Goal: Communication & Community: Answer question/provide support

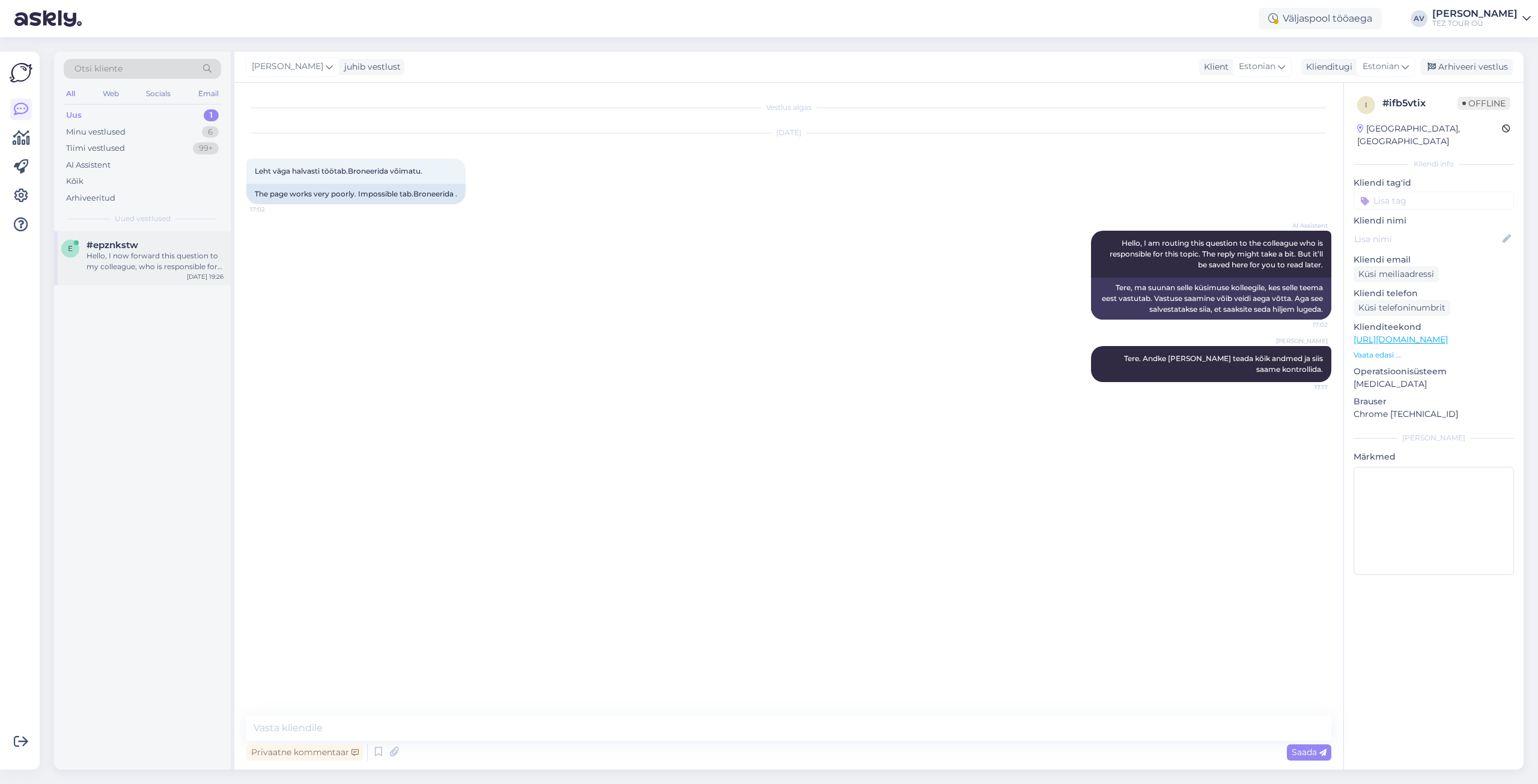
click at [137, 257] on div "Hello, I now forward this question to my colleague, who is responsible for this…" at bounding box center [154, 261] width 137 height 22
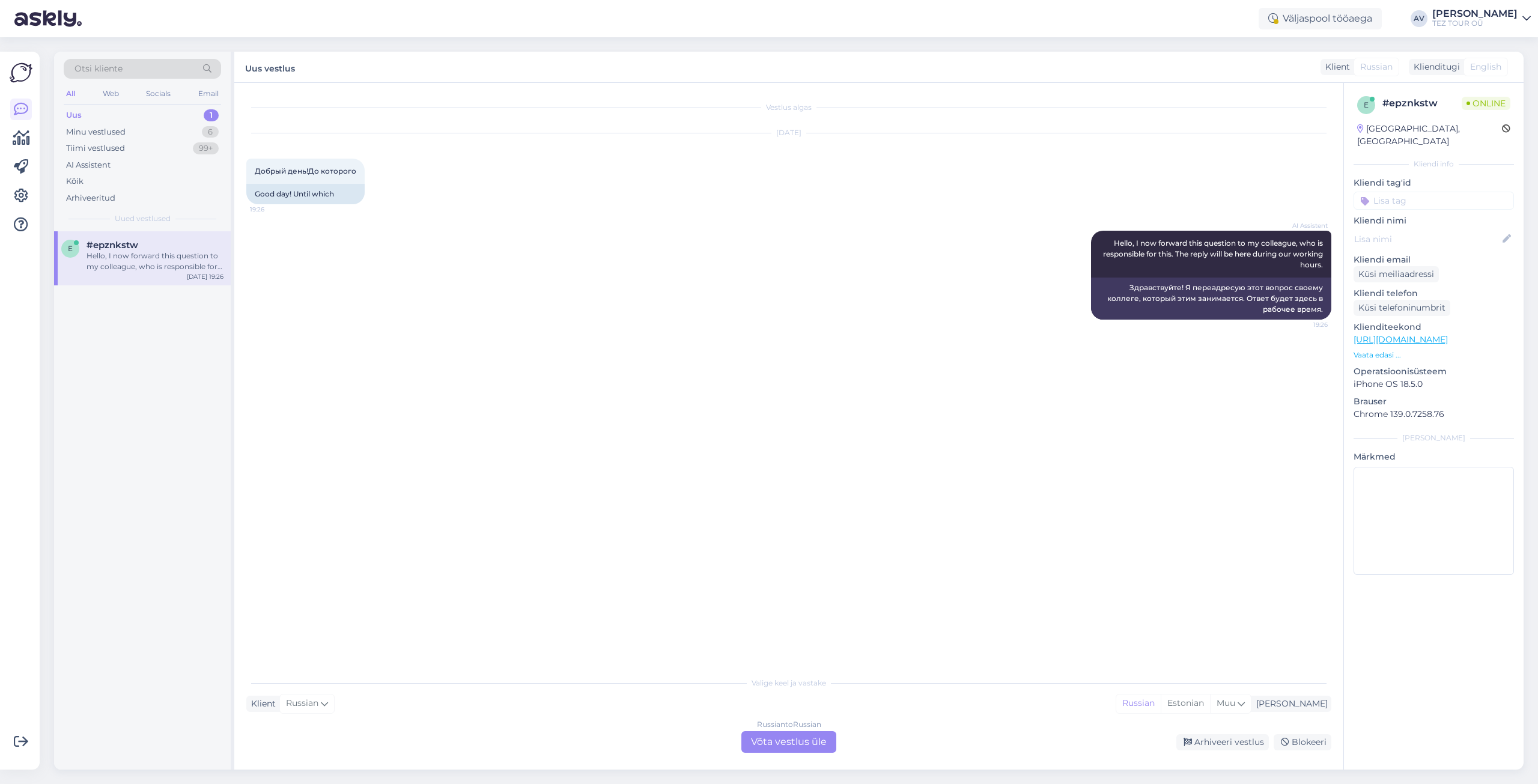
click at [799, 744] on div "Russian to Russian Võta vestlus üle" at bounding box center [789, 742] width 95 height 22
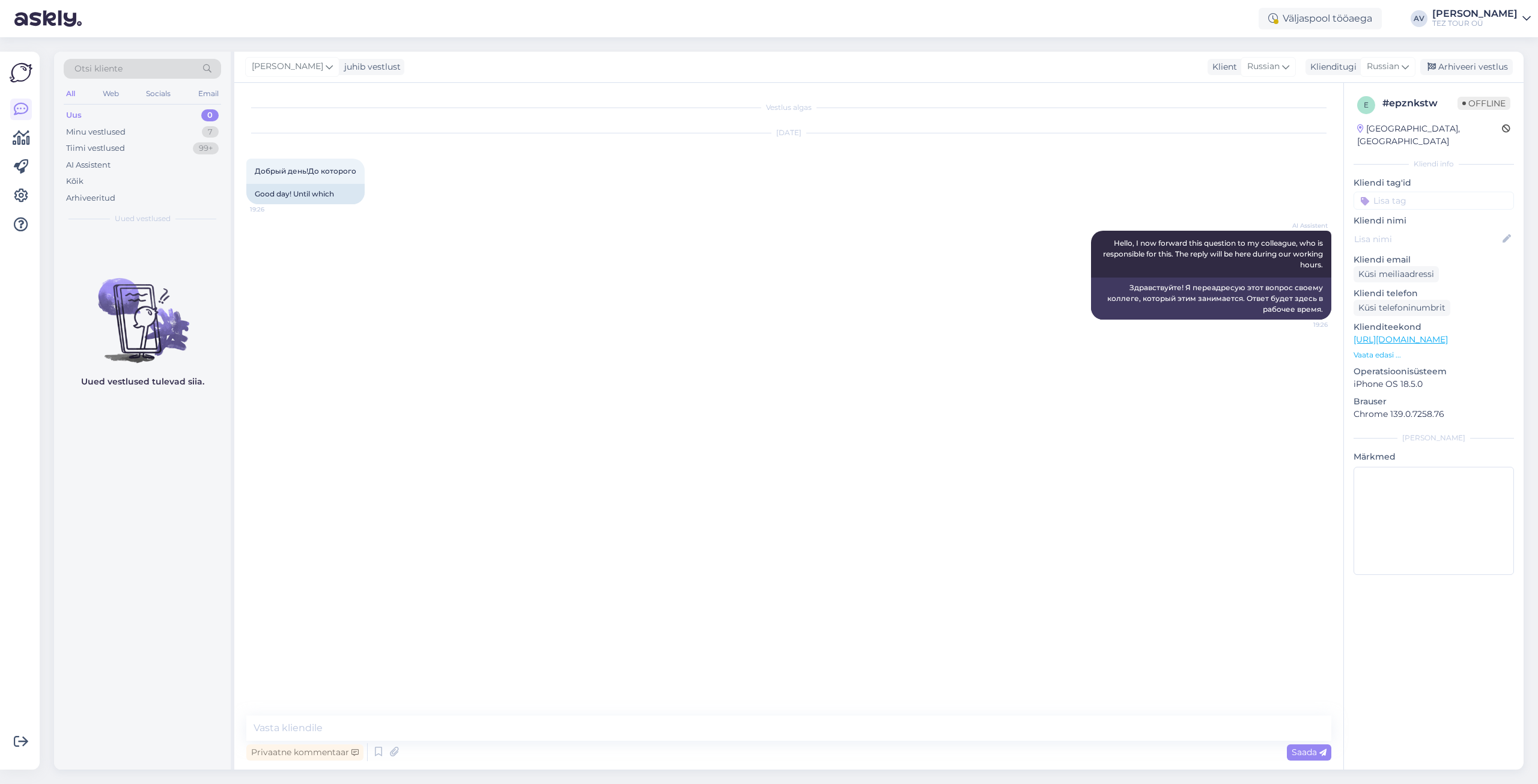
click at [822, 714] on div "Vestlus algas [DATE] Добрый день!До которого 19:26 Good day! Until which AI Ass…" at bounding box center [789, 426] width 1109 height 686
click at [1018, 725] on textarea at bounding box center [789, 728] width 1085 height 25
type textarea "Добрый день. Как мы можем быть полезны."
click at [1300, 751] on span "Saada" at bounding box center [1309, 752] width 35 height 11
click at [123, 129] on div "Minu vestlused" at bounding box center [96, 132] width 59 height 12
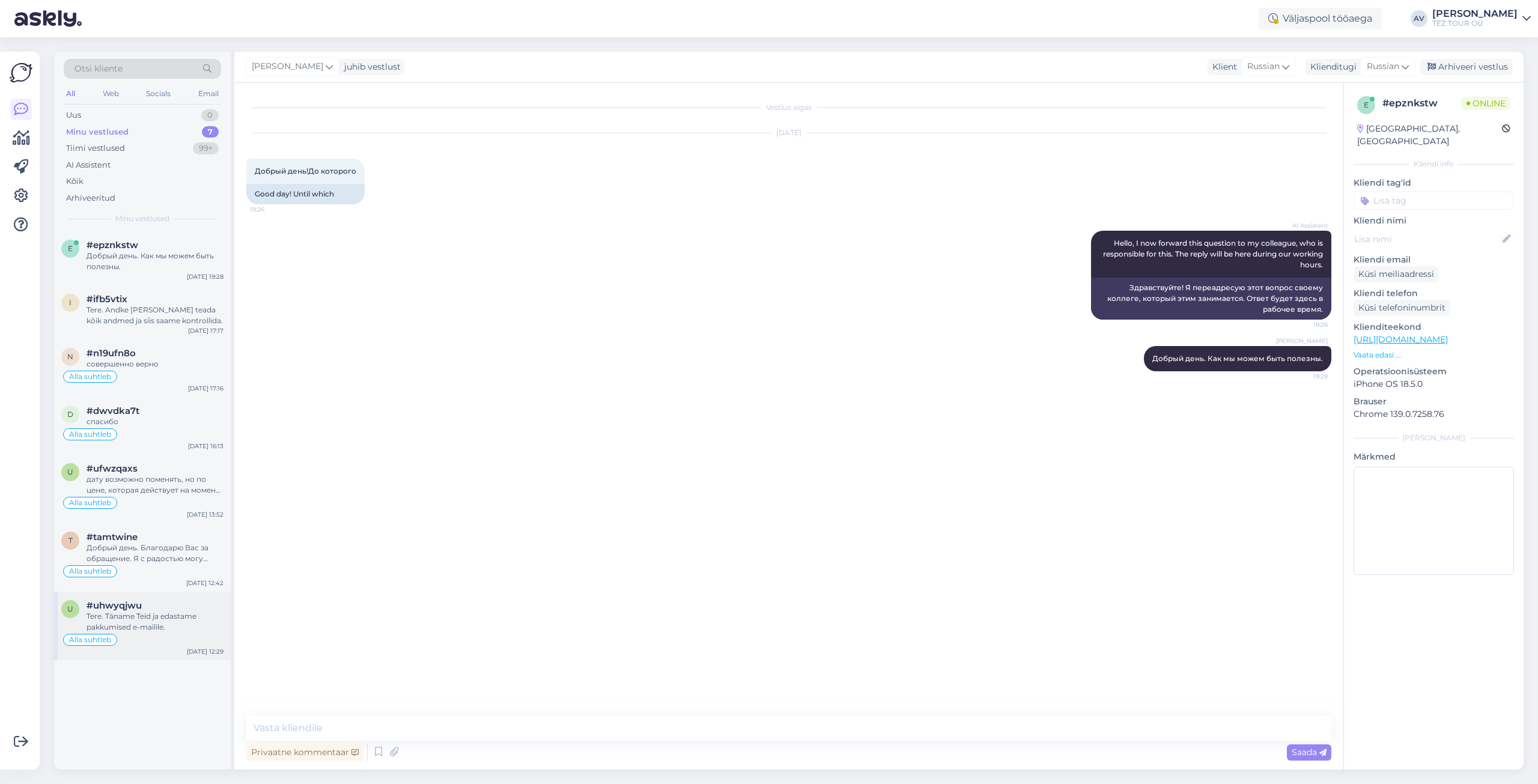
click at [121, 604] on span "#uhwyqjwu" at bounding box center [114, 605] width 55 height 11
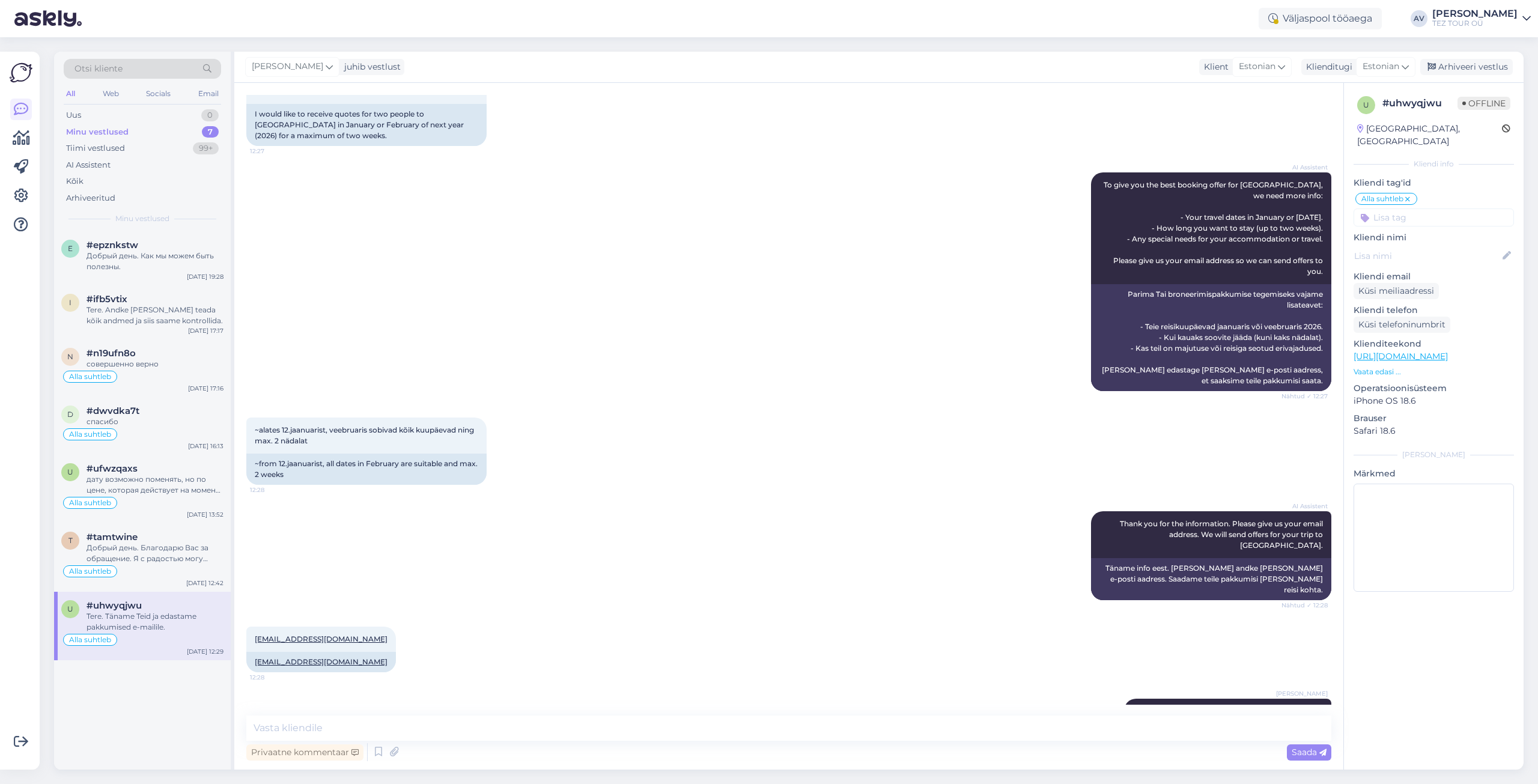
click at [1508, 412] on p "Brauser" at bounding box center [1433, 418] width 160 height 13
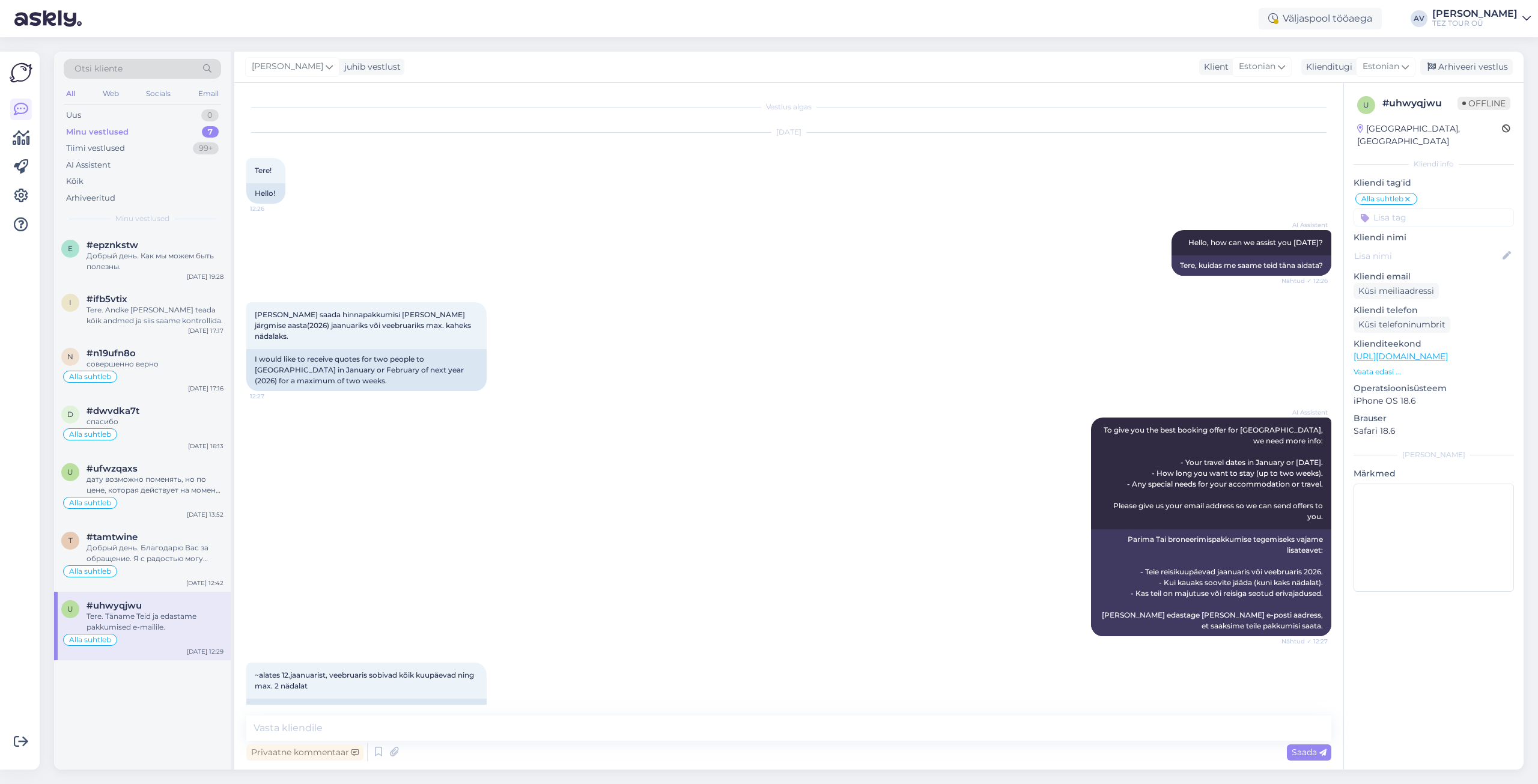
scroll to position [0, 0]
click at [178, 471] on div "#ufwzqaxs" at bounding box center [154, 469] width 137 height 11
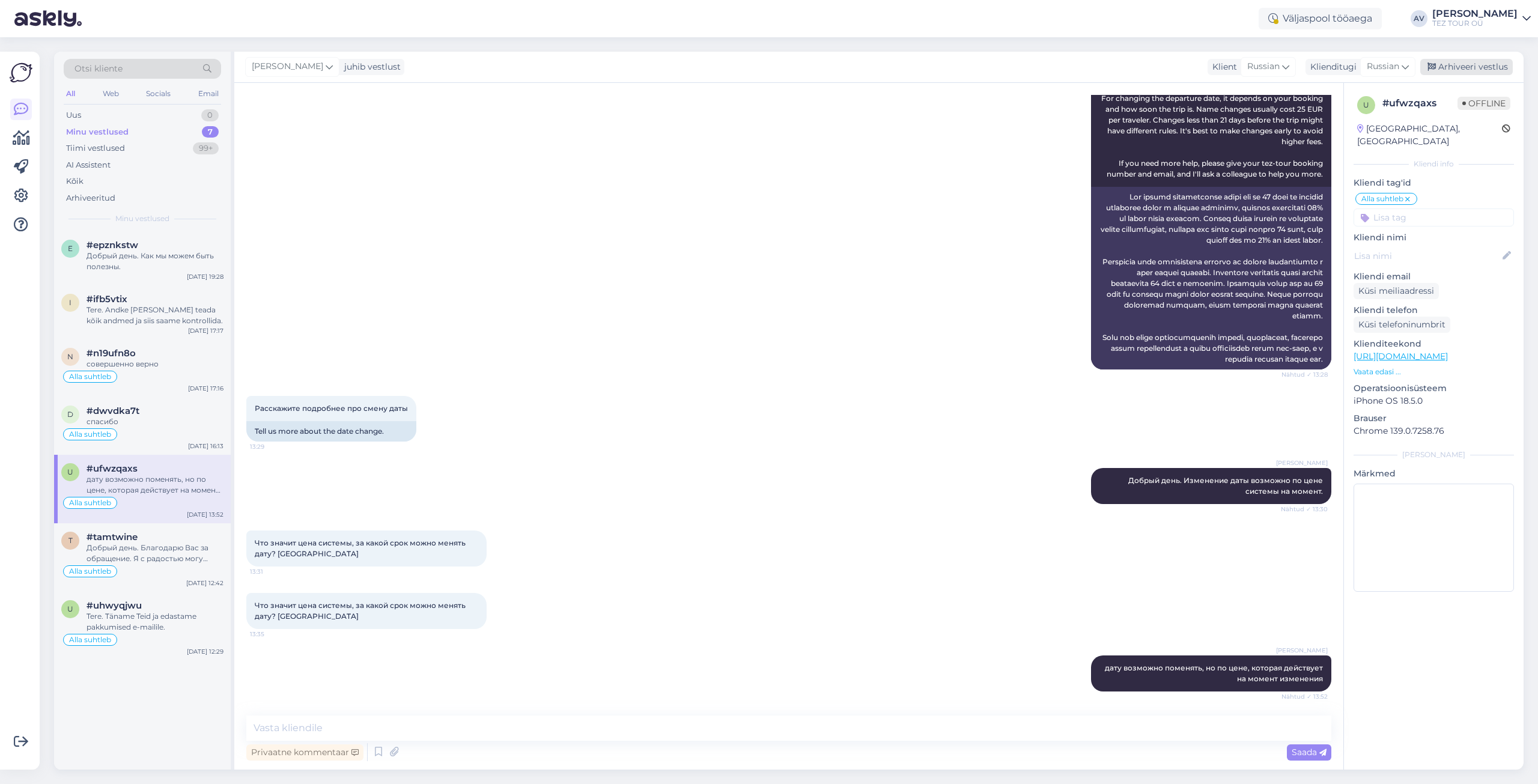
click at [1487, 63] on div "Arhiveeri vestlus" at bounding box center [1466, 67] width 92 height 16
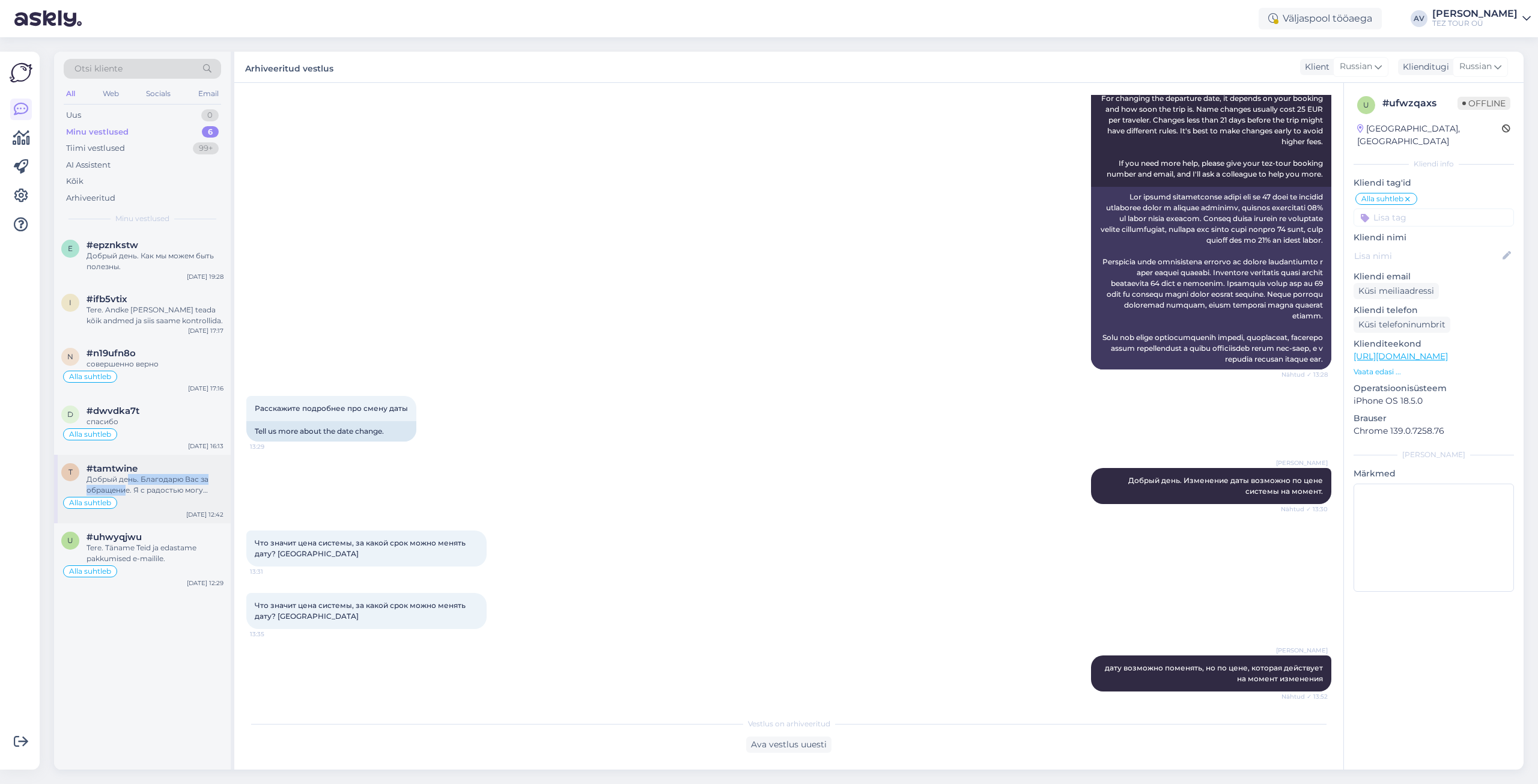
click at [126, 484] on div "Добрый день. Благодарю Вас за обращение. Я с радостью могу оставить запрос на л…" at bounding box center [154, 484] width 137 height 22
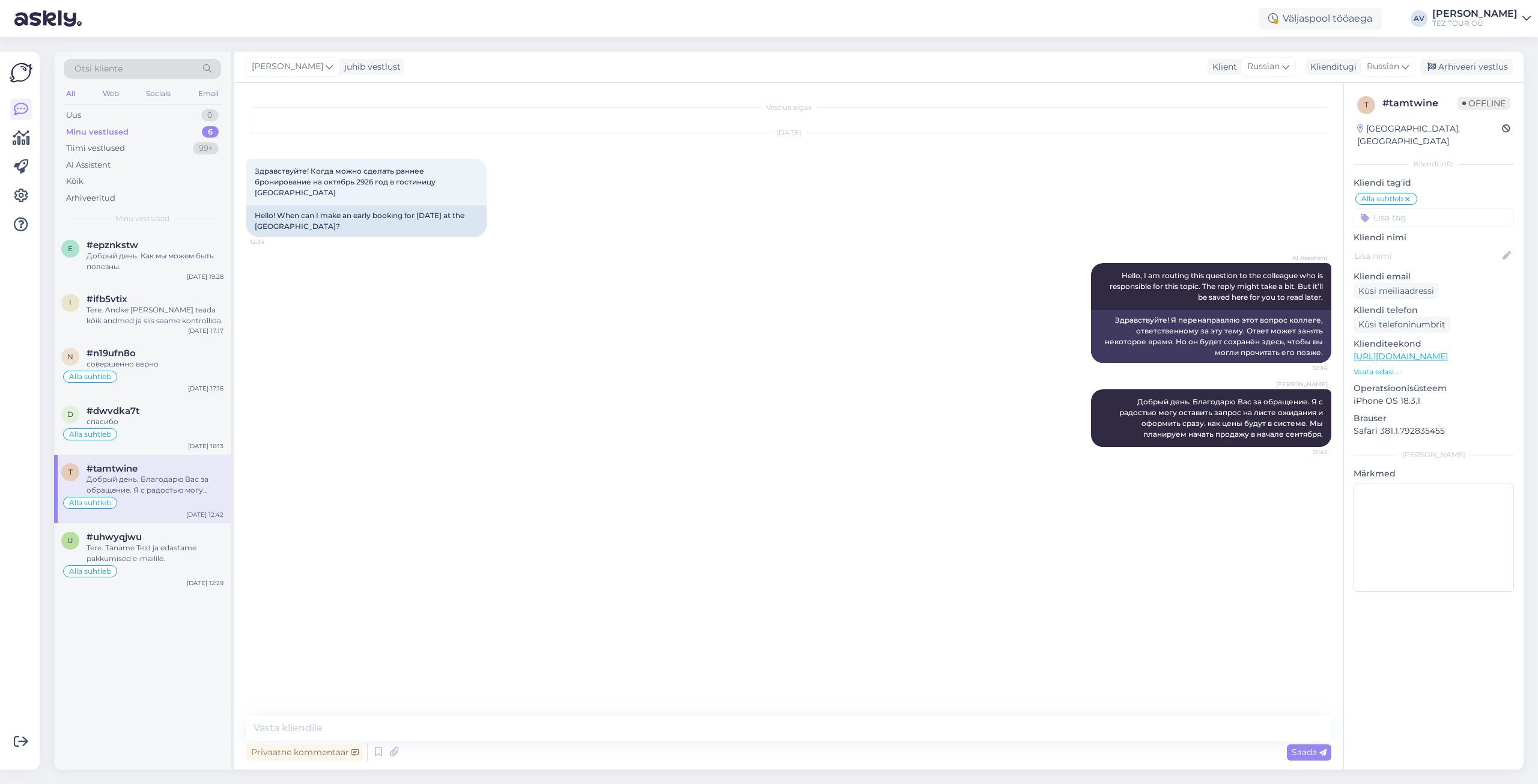
click at [181, 488] on div "Добрый день. Благодарю Вас за обращение. Я с радостью могу оставить запрос на л…" at bounding box center [154, 484] width 137 height 22
click at [154, 420] on div "спасибо" at bounding box center [154, 422] width 137 height 11
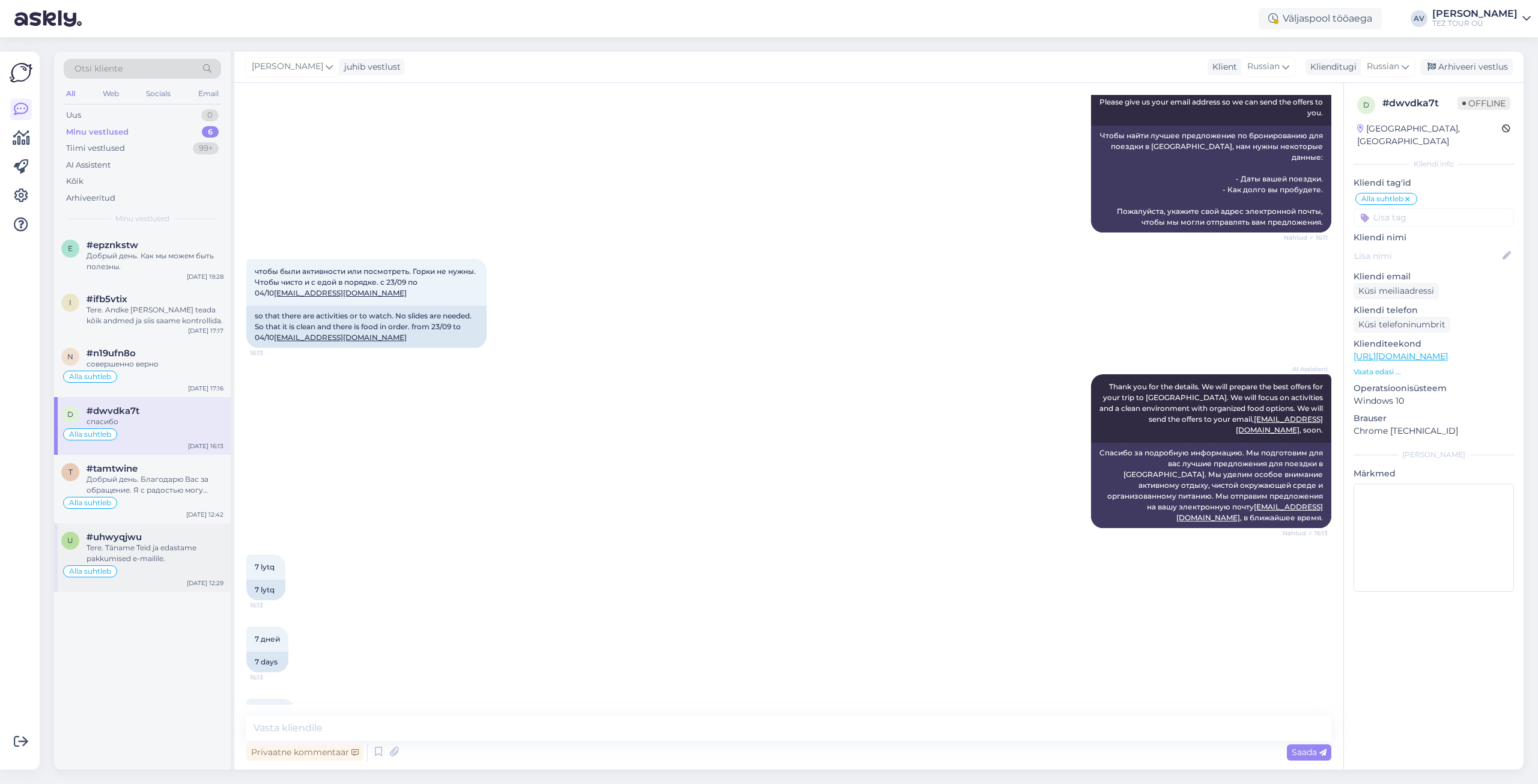
click at [104, 542] on span "#uhwyqjwu" at bounding box center [114, 537] width 55 height 11
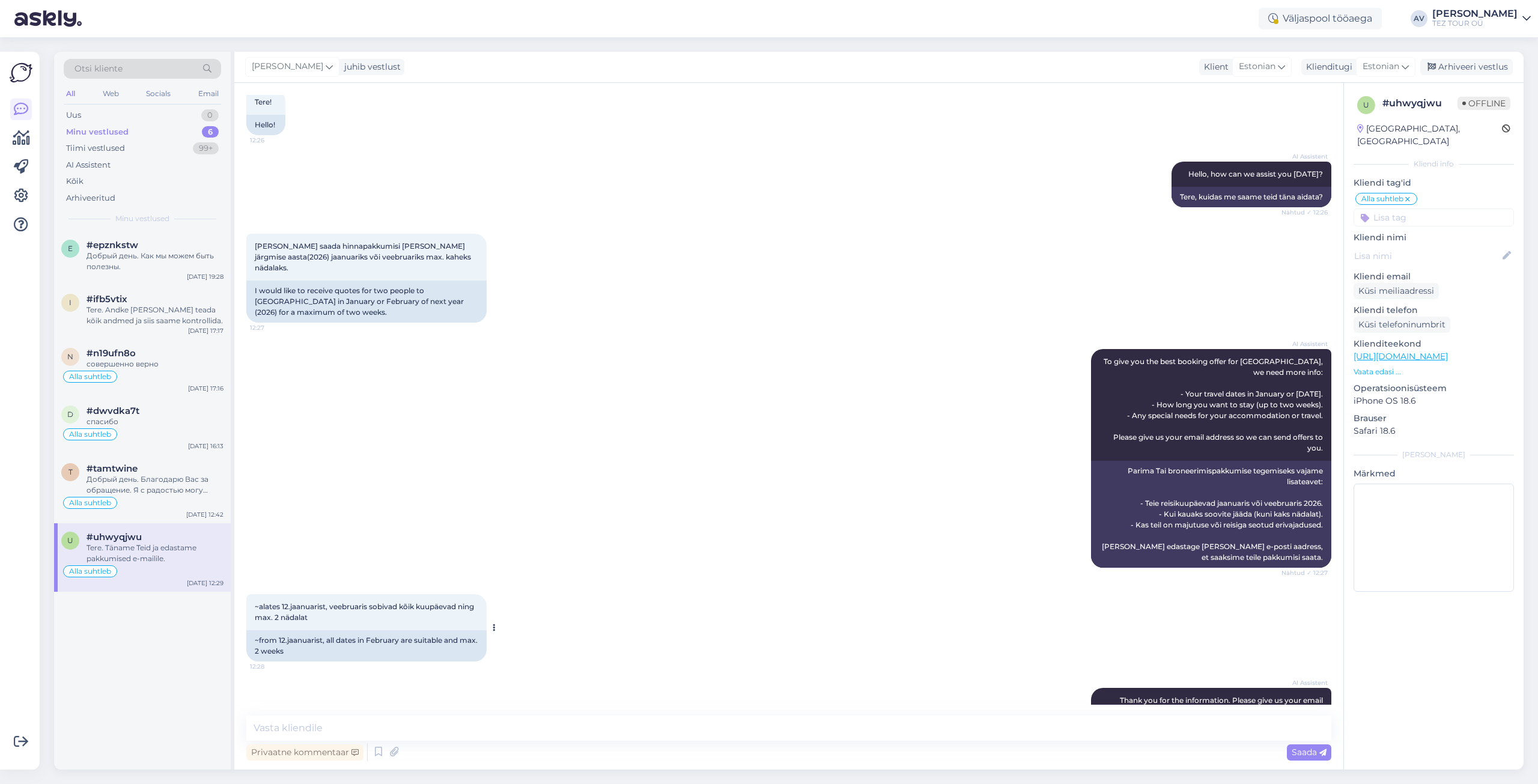
scroll to position [240, 0]
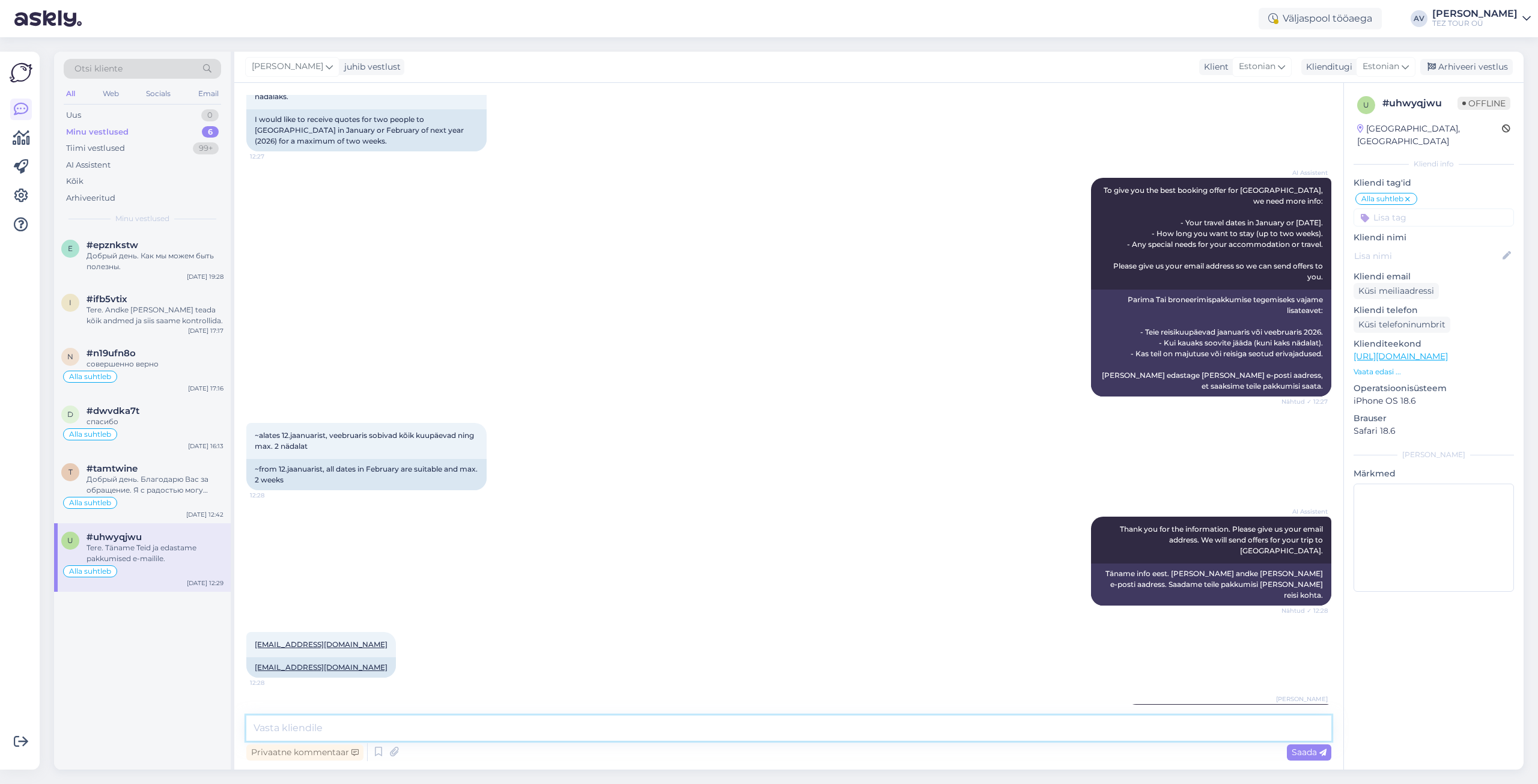
click at [564, 717] on textarea at bounding box center [789, 728] width 1085 height 25
type textarea "Vastus edastatud."
click at [1298, 748] on span "Saada" at bounding box center [1309, 752] width 35 height 11
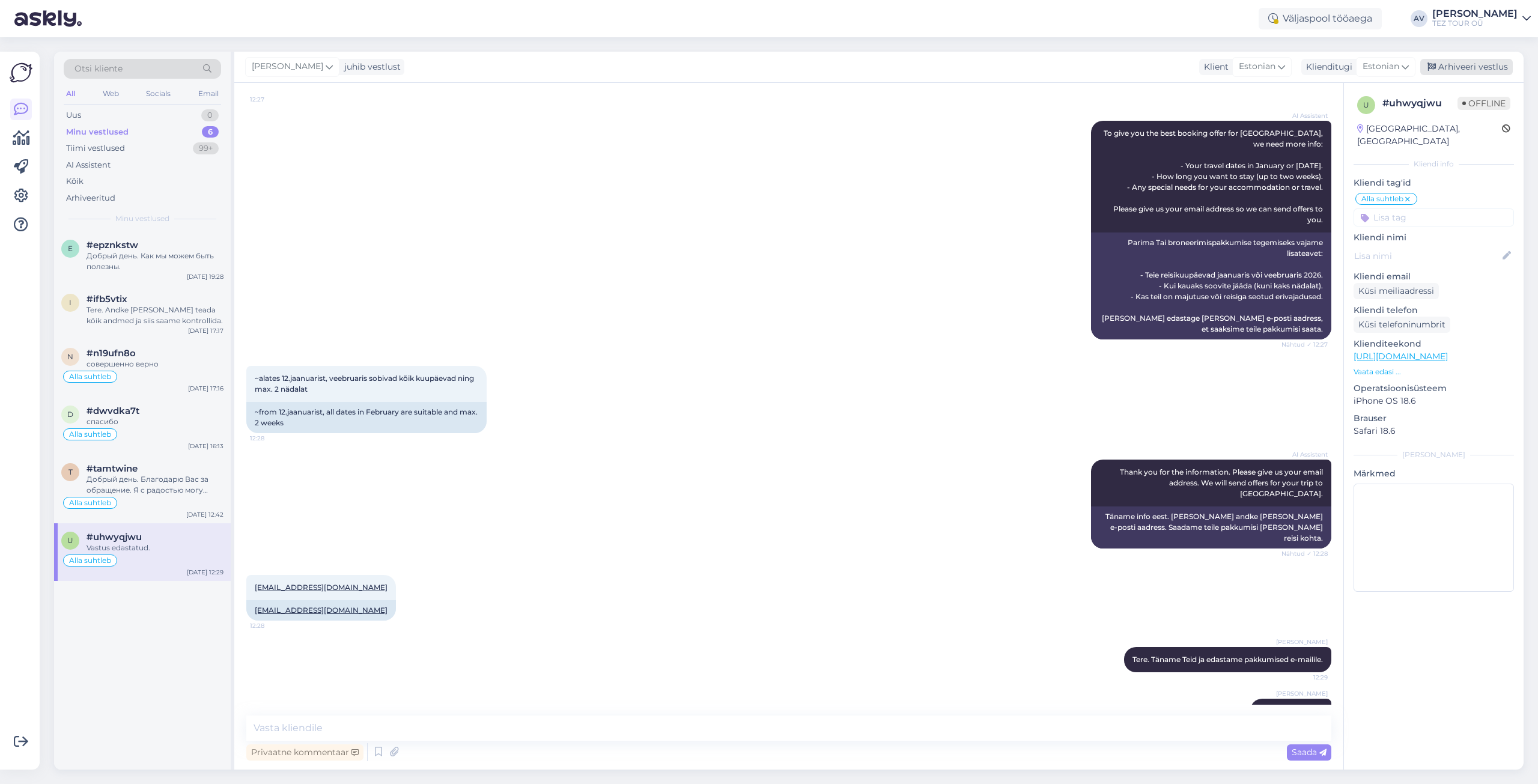
click at [1463, 67] on div "Arhiveeri vestlus" at bounding box center [1466, 67] width 92 height 16
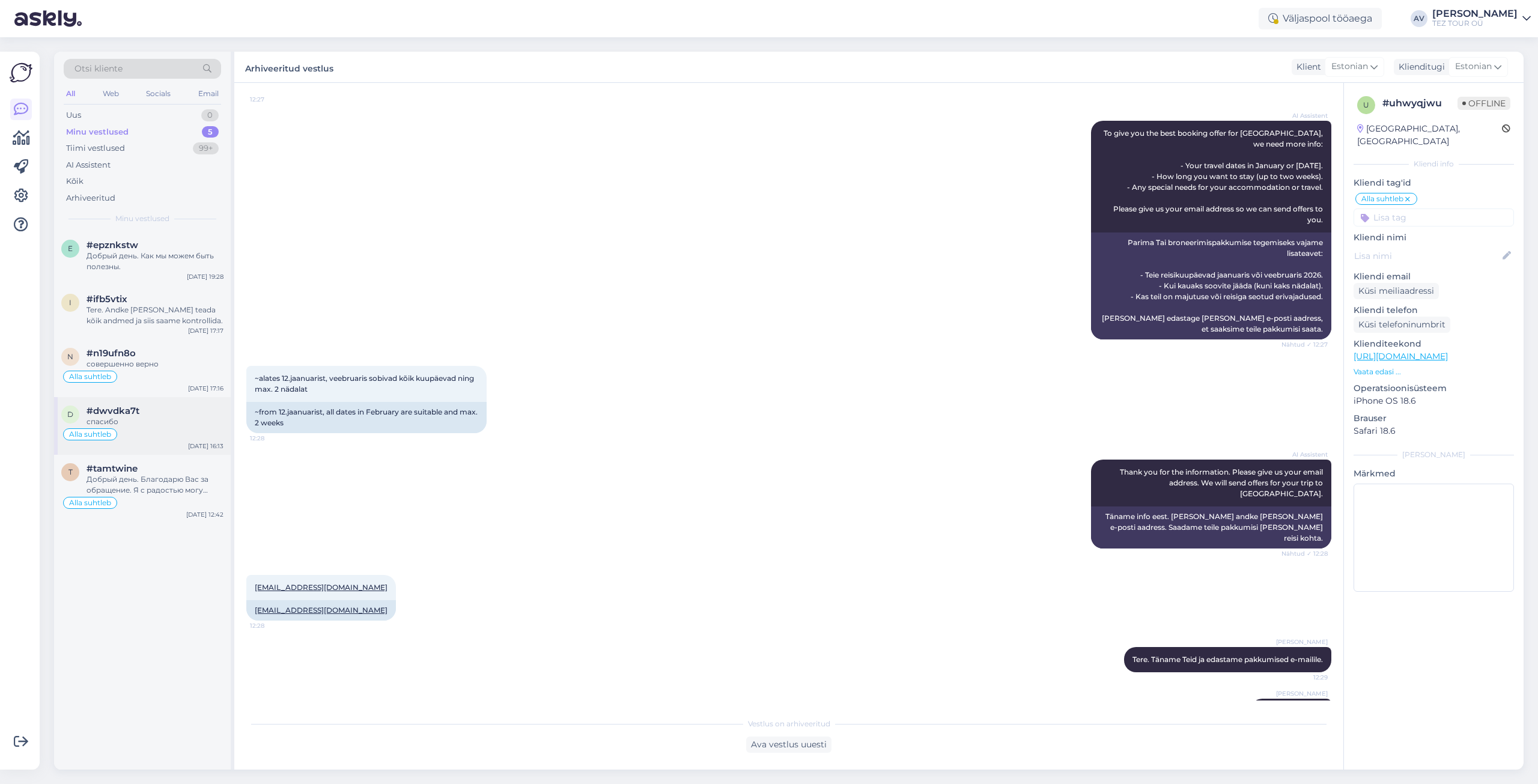
click at [141, 404] on div "d #dwvdka7t спасибо Alla suhtleb [DATE] 16:13" at bounding box center [143, 426] width 177 height 57
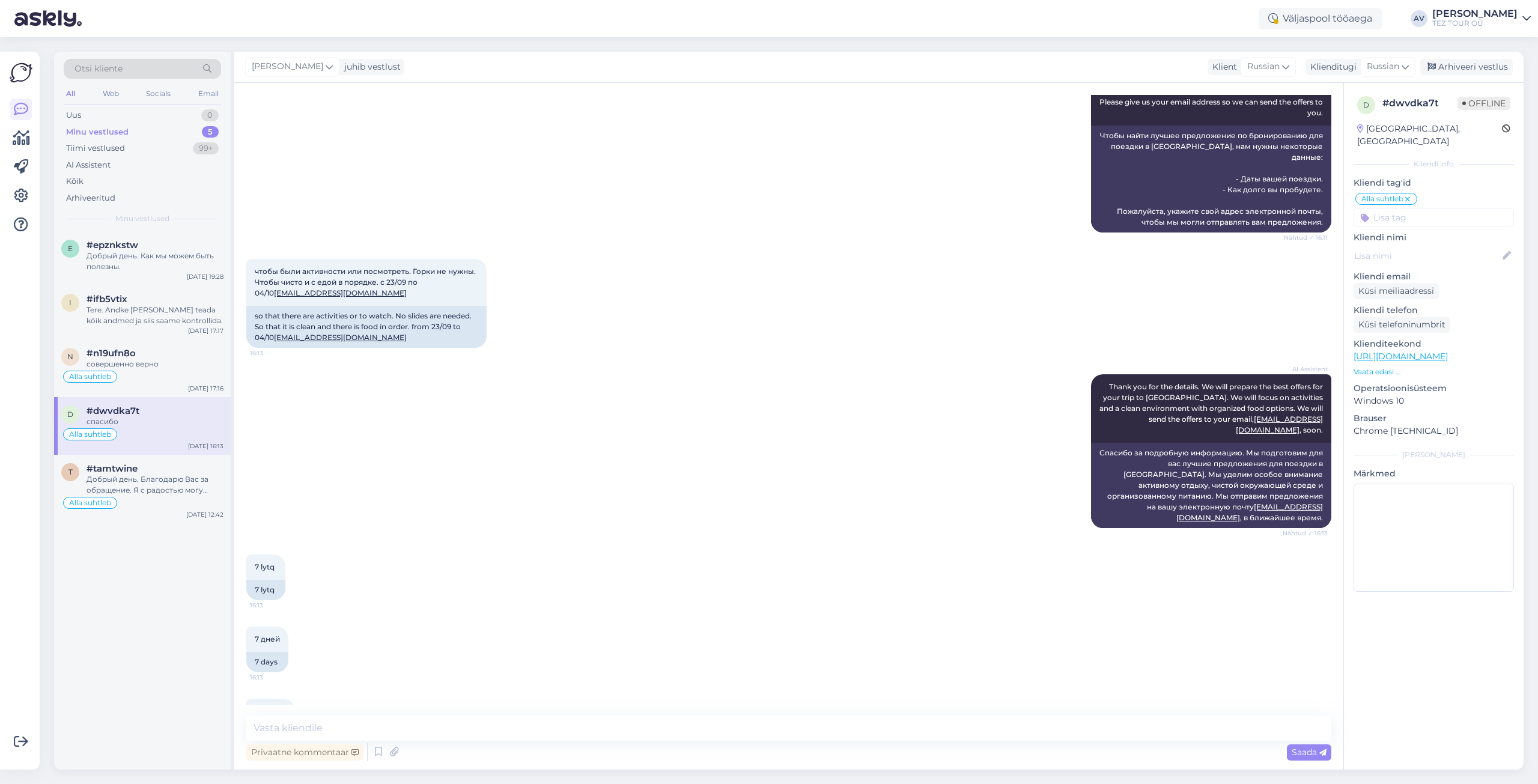
drag, startPoint x: 1496, startPoint y: 617, endPoint x: 1287, endPoint y: 596, distance: 210.1
click at [1496, 617] on div "d # dwvdka7t Offline [GEOGRAPHIC_DATA], [GEOGRAPHIC_DATA] Kliendi info Kliendi …" at bounding box center [1433, 426] width 180 height 686
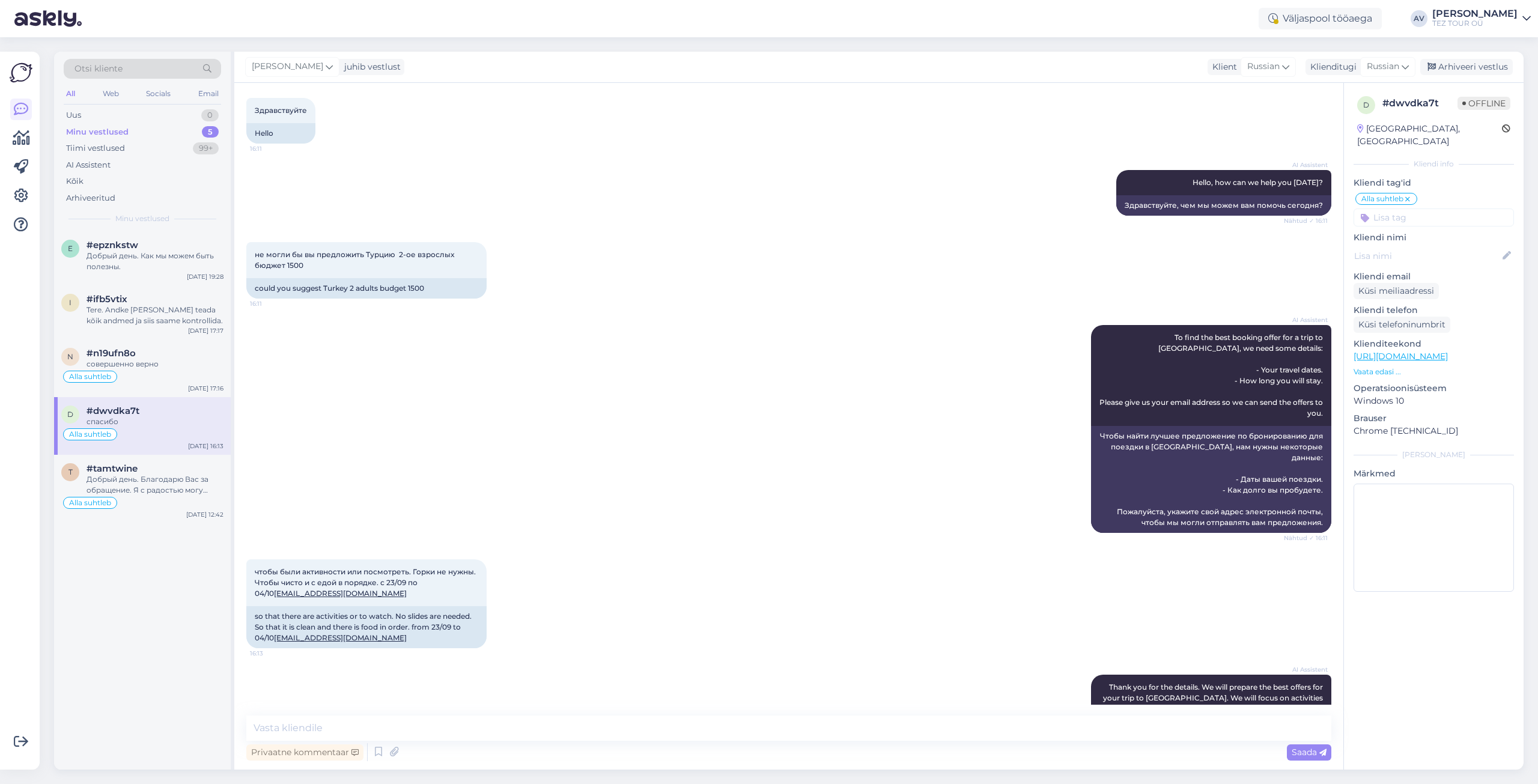
scroll to position [0, 0]
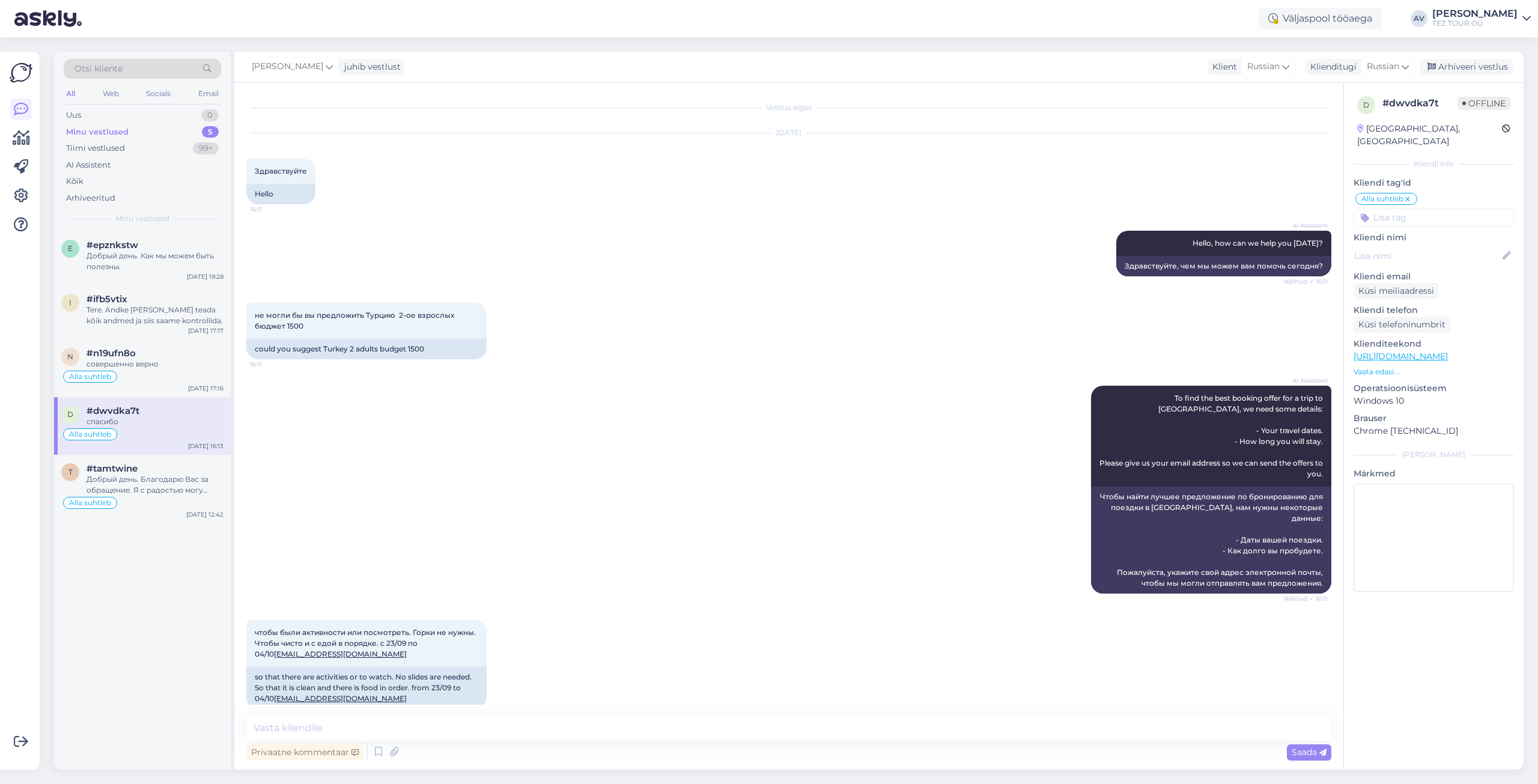
click at [585, 740] on div "Privaatne kommentaar Saada" at bounding box center [789, 752] width 1085 height 23
click at [719, 724] on textarea at bounding box center [789, 728] width 1085 height 25
type textarea "Предложение выслано на почту."
click at [1315, 750] on span "Saada" at bounding box center [1309, 752] width 35 height 11
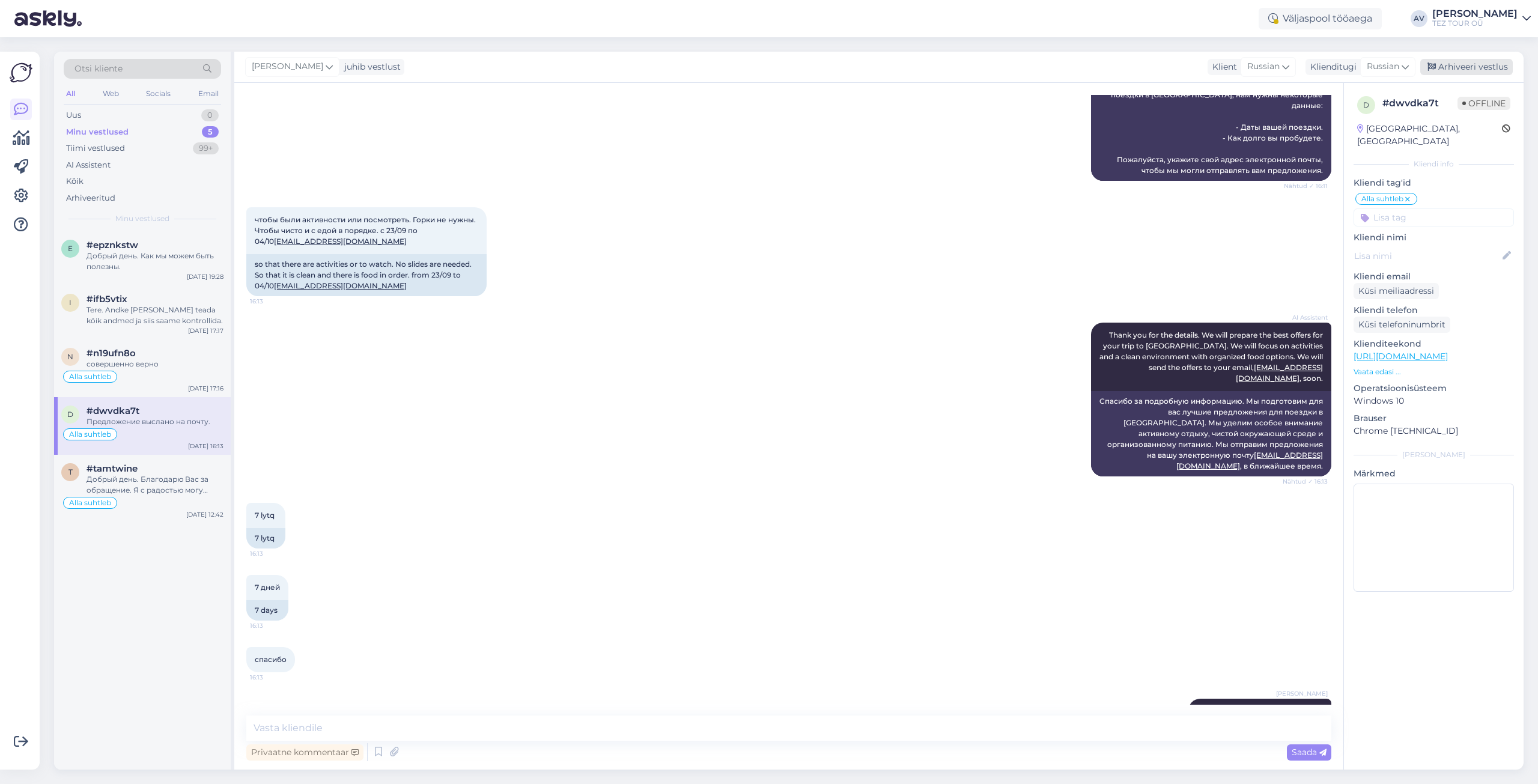
click at [1467, 63] on div "Arhiveeri vestlus" at bounding box center [1466, 67] width 92 height 16
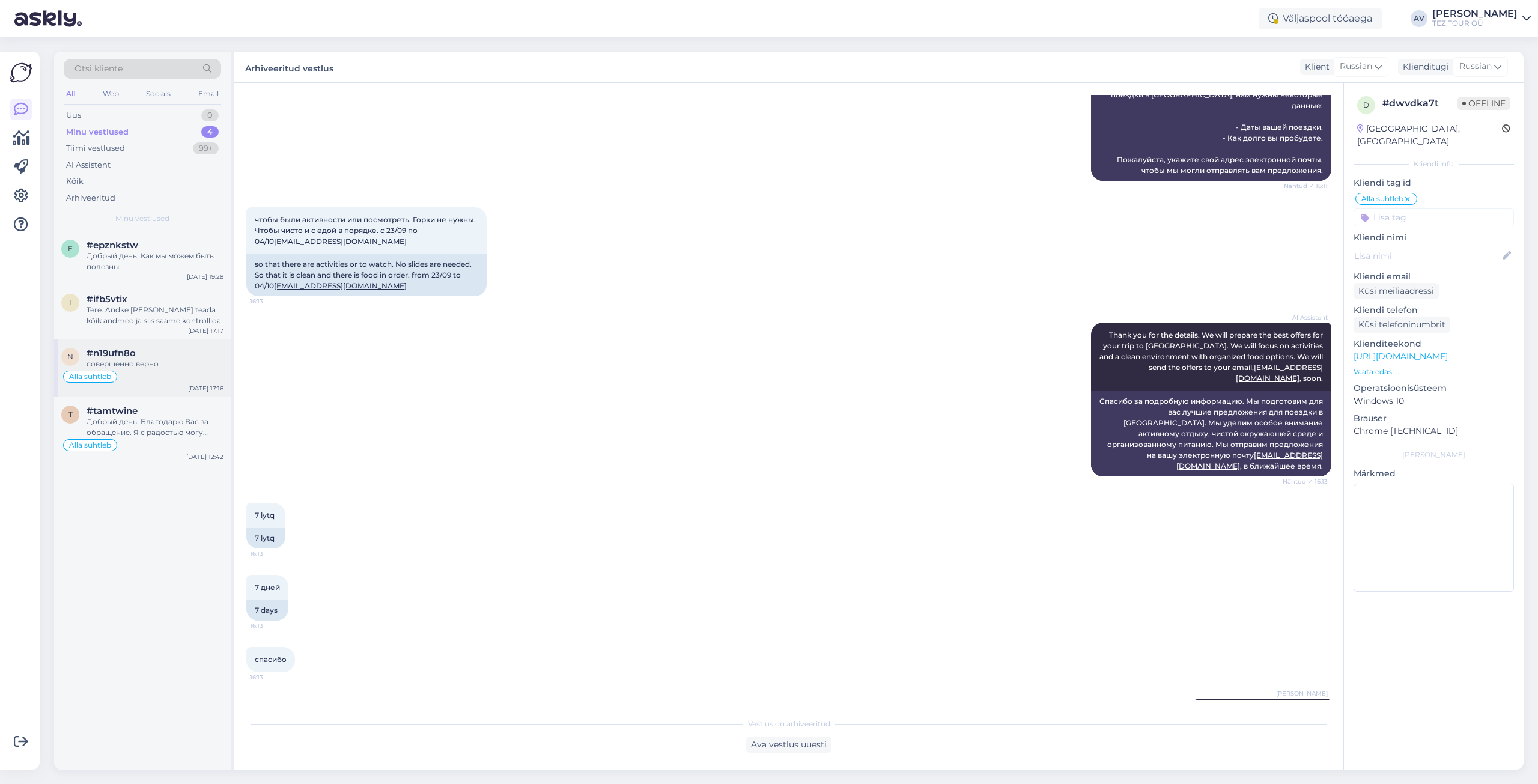
click at [156, 343] on div "n #n19ufn8o совершенно верно Alla suhtleb [DATE] 17:16" at bounding box center [143, 368] width 177 height 57
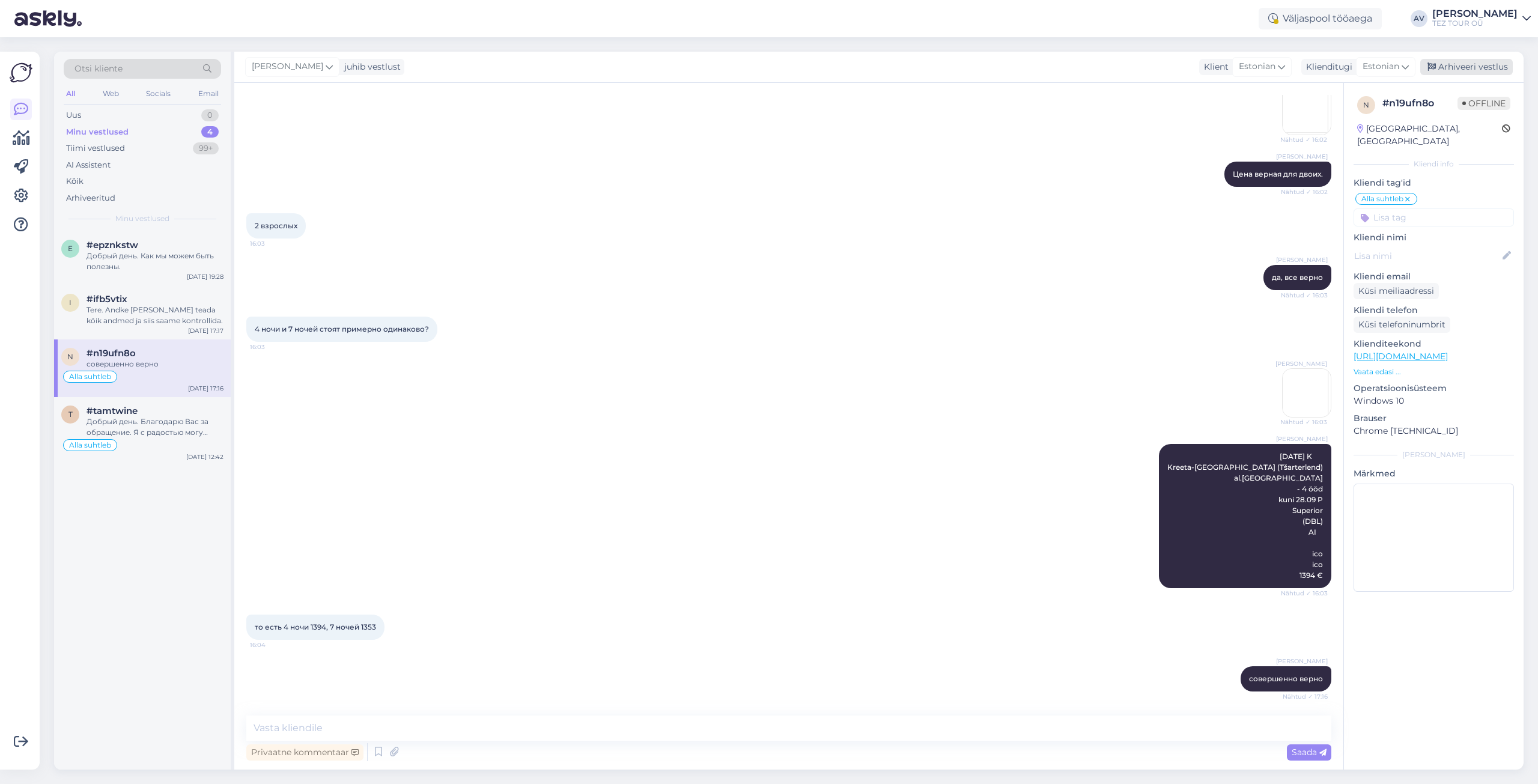
click at [1453, 66] on div "Arhiveeri vestlus" at bounding box center [1466, 67] width 92 height 16
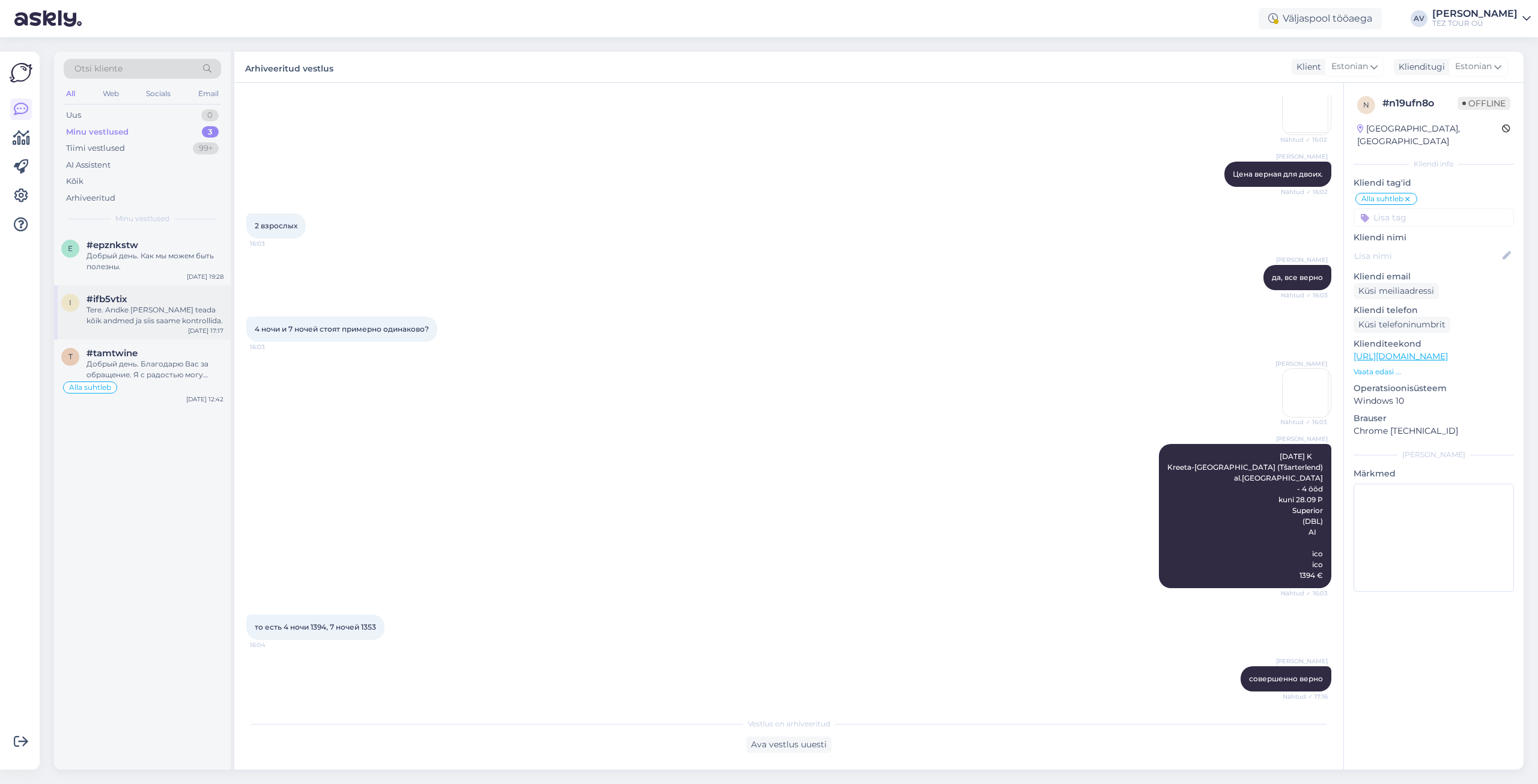
click at [154, 315] on div "Tere. Andke [PERSON_NAME] teada kõik andmed ja siis saame kontrollida." at bounding box center [154, 315] width 137 height 22
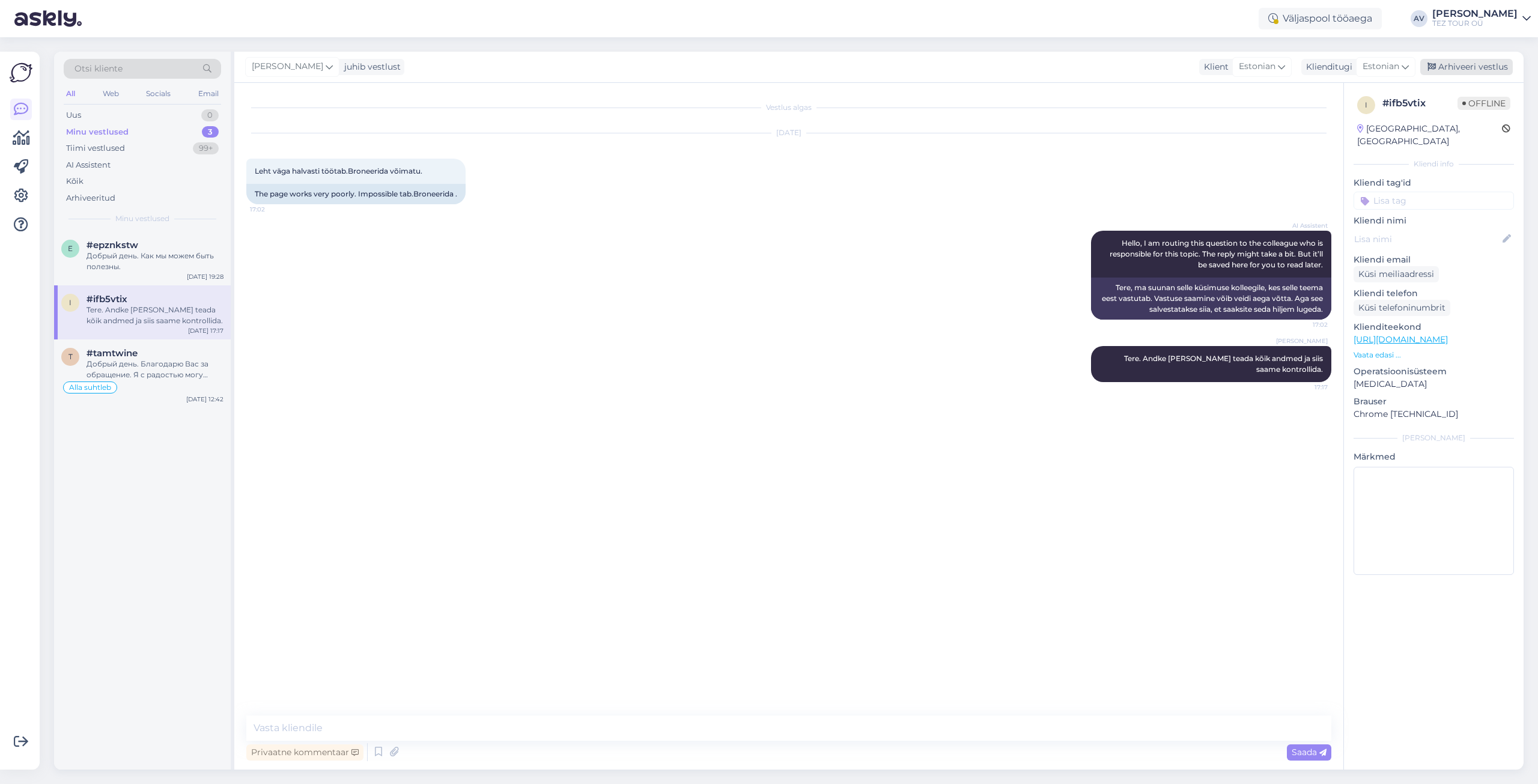
click at [1454, 66] on div "Arhiveeri vestlus" at bounding box center [1466, 67] width 92 height 16
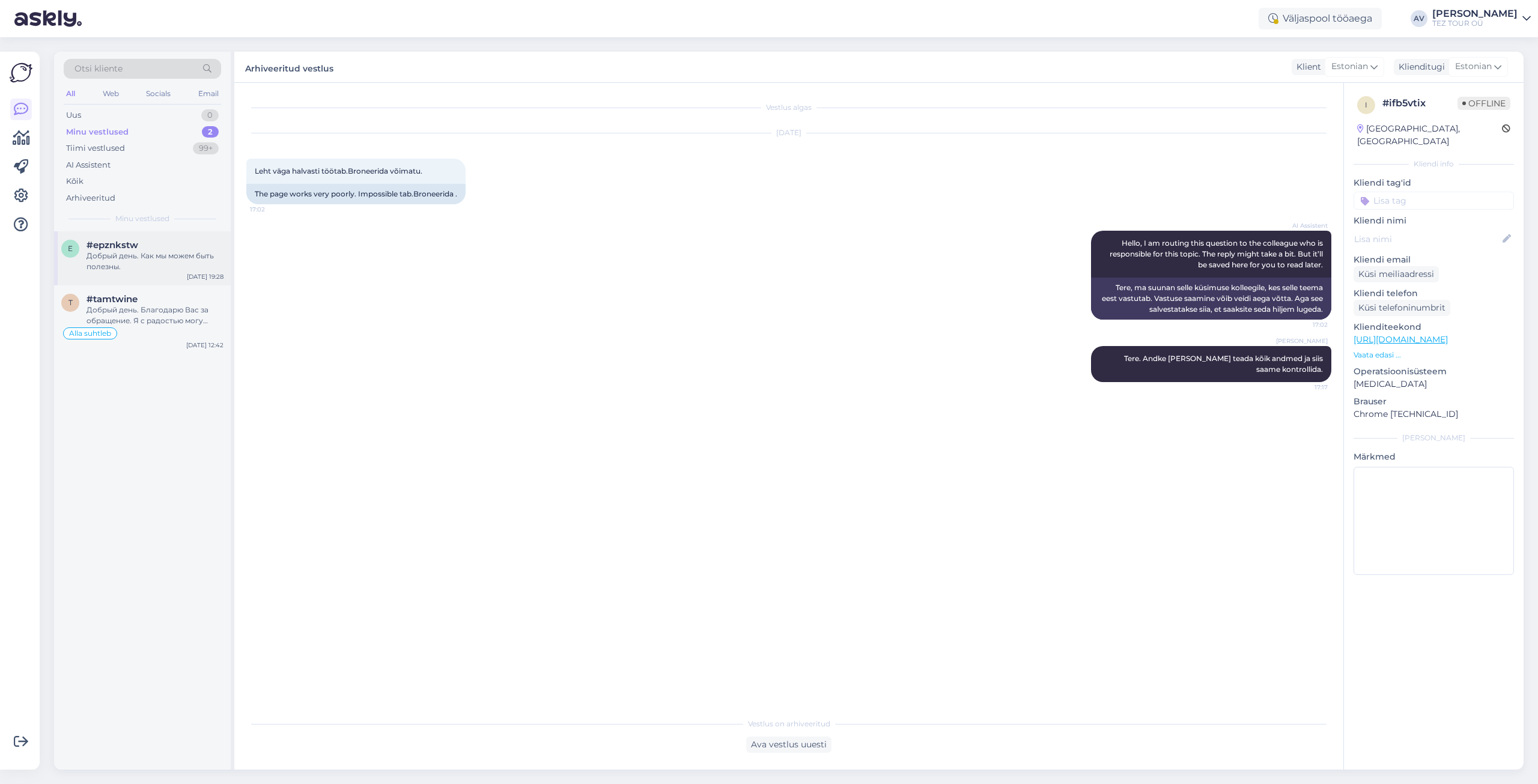
click at [139, 248] on div "#epznkstw" at bounding box center [154, 245] width 137 height 11
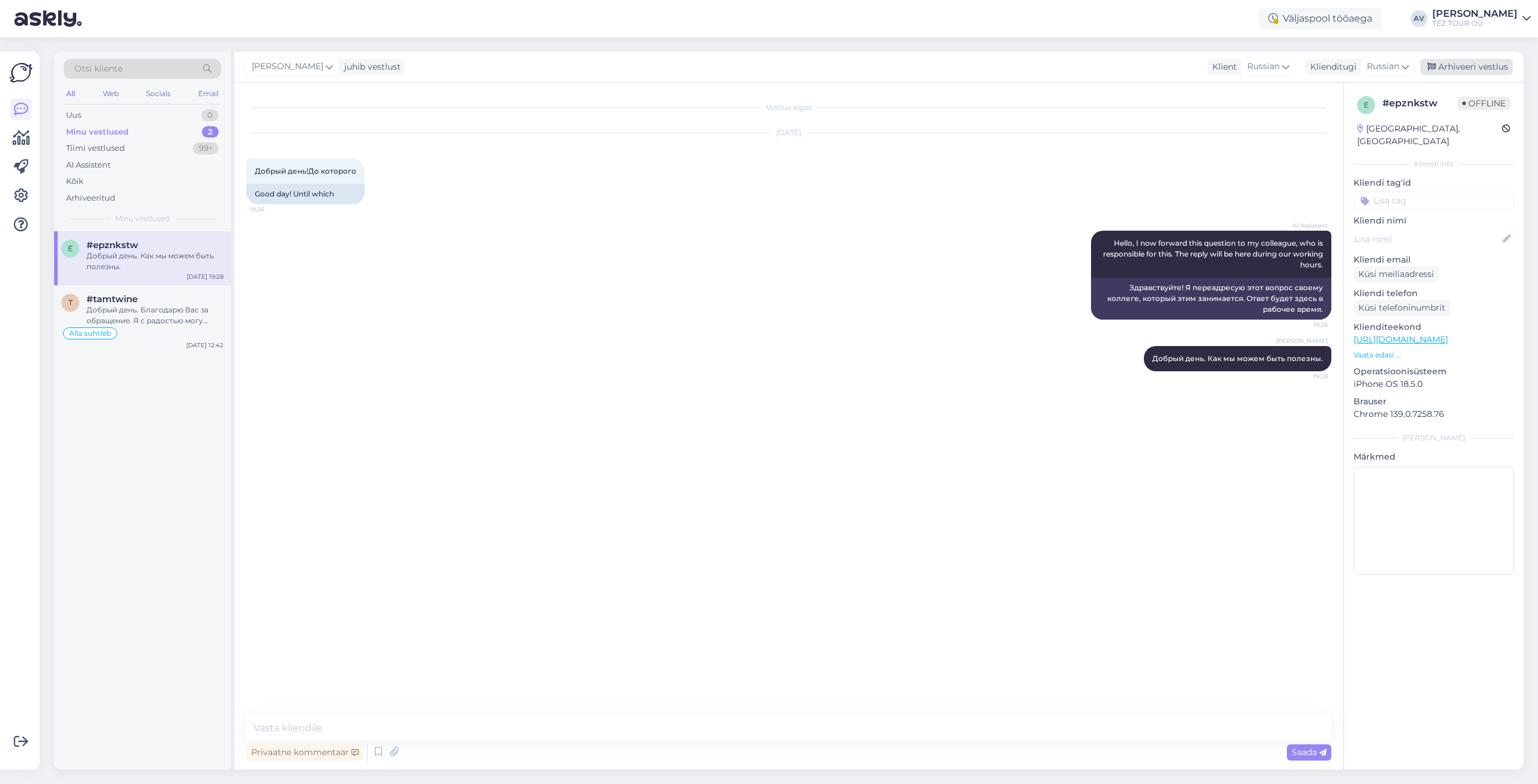
click at [1462, 67] on div "Arhiveeri vestlus" at bounding box center [1466, 67] width 92 height 16
